Goal: Entertainment & Leisure: Consume media (video, audio)

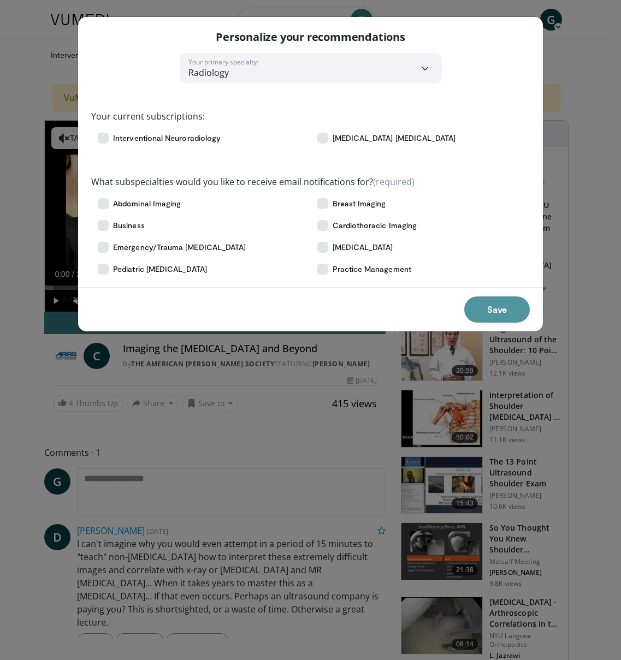
click at [506, 312] on button "Save" at bounding box center [497, 309] width 66 height 26
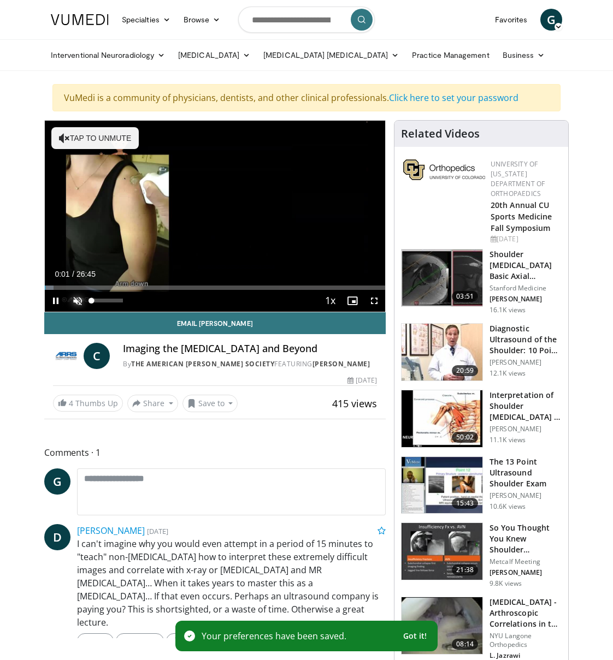
click at [76, 301] on span "Video Player" at bounding box center [78, 301] width 22 height 22
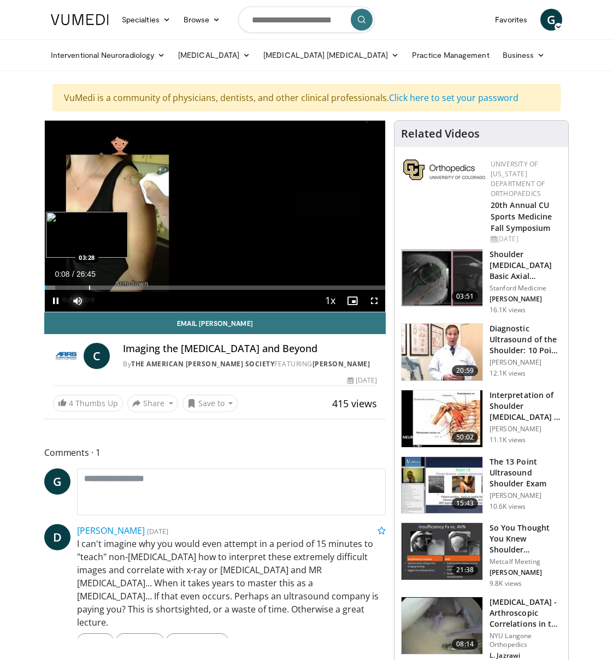
click at [89, 289] on div "Progress Bar" at bounding box center [89, 288] width 1 height 4
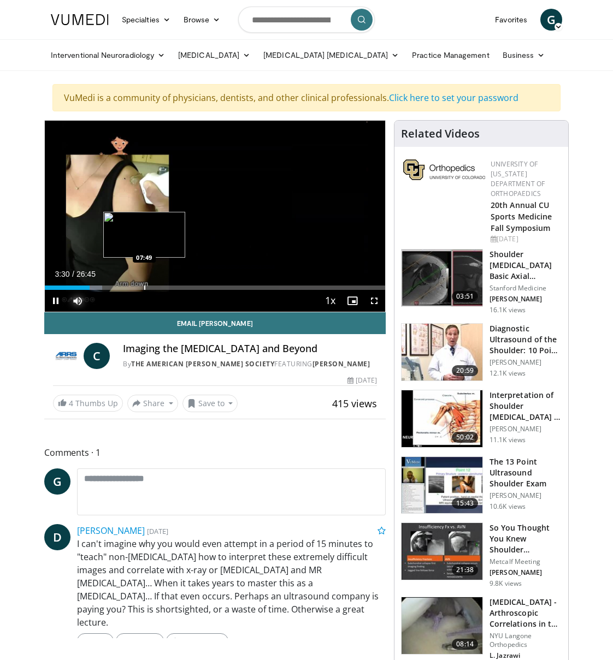
click at [145, 289] on div "Progress Bar" at bounding box center [144, 288] width 1 height 4
click at [189, 289] on div "Progress Bar" at bounding box center [188, 288] width 1 height 4
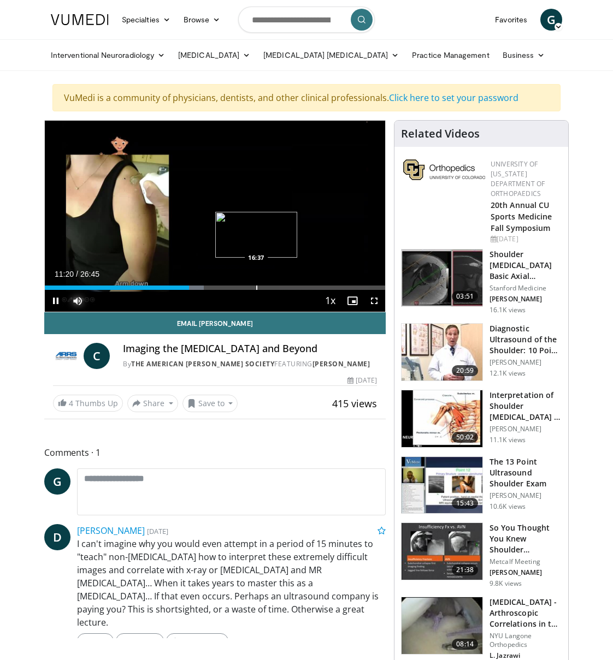
click at [257, 288] on div "Progress Bar" at bounding box center [256, 288] width 1 height 4
drag, startPoint x: 303, startPoint y: 288, endPoint x: 330, endPoint y: 290, distance: 27.3
click at [0, 0] on div "Progress Bar" at bounding box center [0, 0] width 0 height 0
click at [356, 290] on span "Video Player" at bounding box center [352, 301] width 22 height 22
